Goal: Check status: Check status

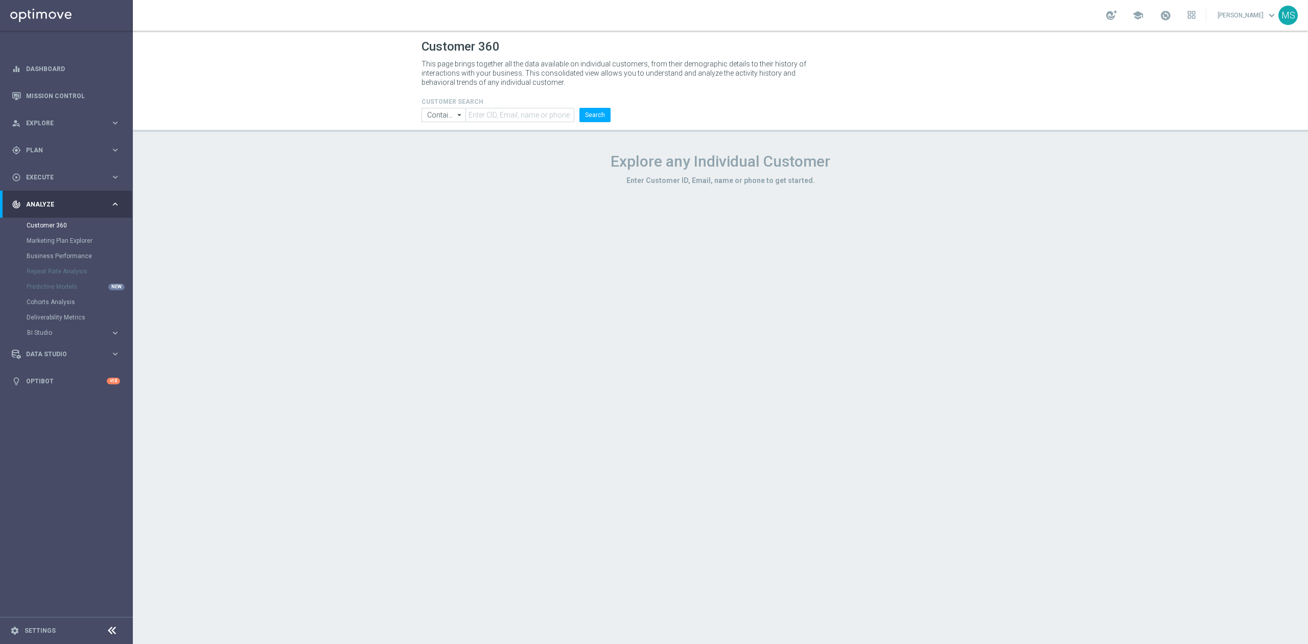
click at [505, 101] on h4 "CUSTOMER SEARCH" at bounding box center [515, 101] width 189 height 7
click at [508, 109] on input "text" at bounding box center [519, 115] width 109 height 14
paste input "3381745"
type input "3381745"
click at [426, 114] on input "Contains" at bounding box center [443, 115] width 44 height 14
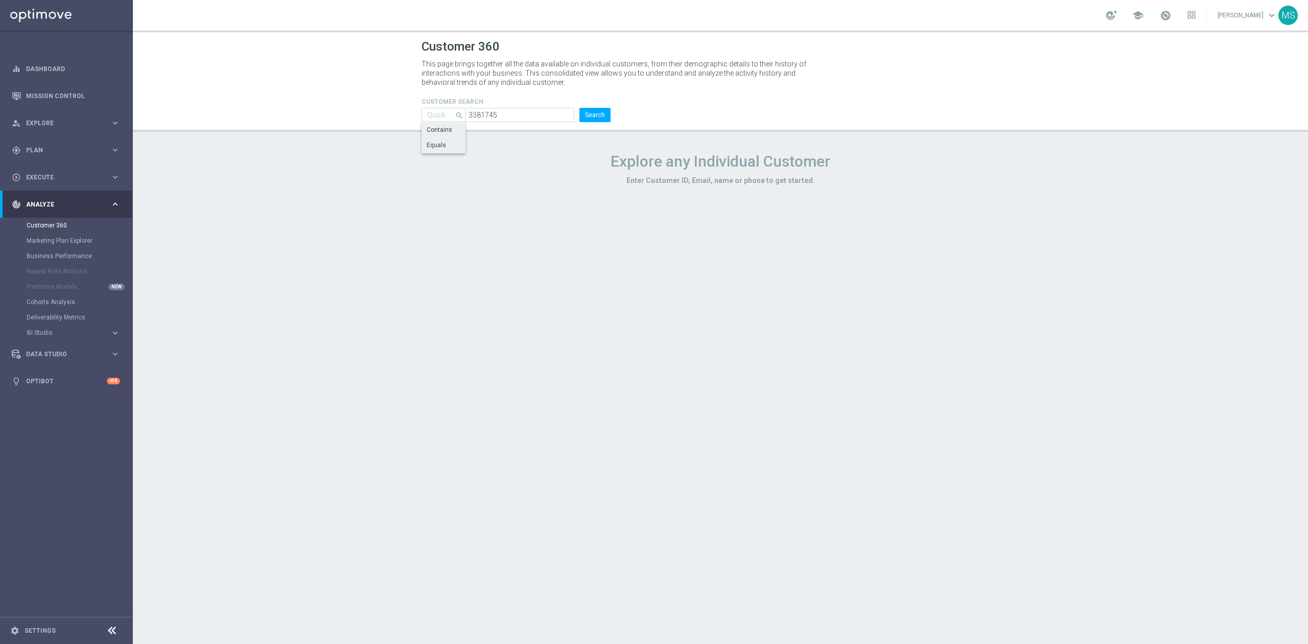
click at [434, 147] on div "Equals" at bounding box center [436, 144] width 19 height 9
type input "Equals"
click at [594, 119] on button "Search" at bounding box center [594, 115] width 31 height 14
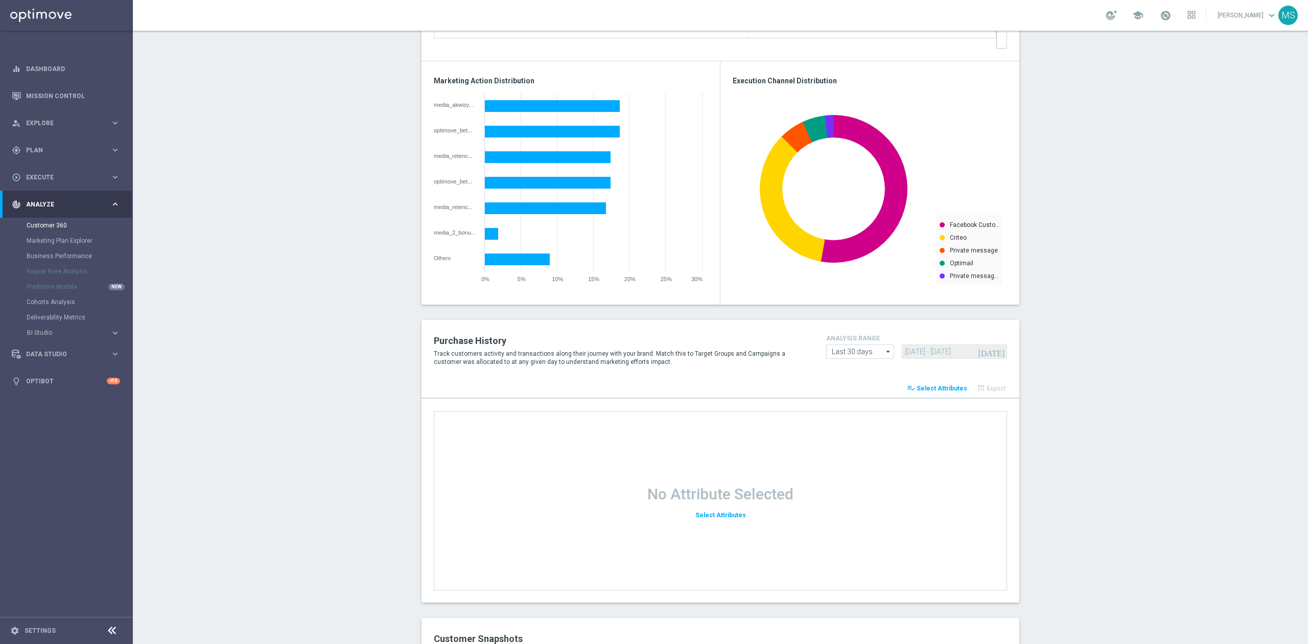
scroll to position [1131, 0]
